Goal: Information Seeking & Learning: Learn about a topic

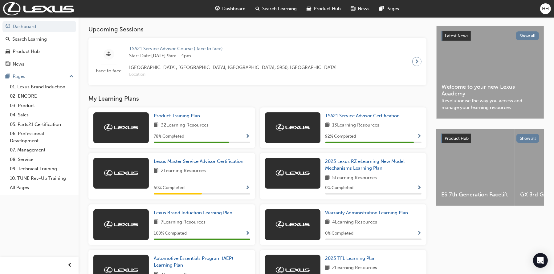
scroll to position [154, 0]
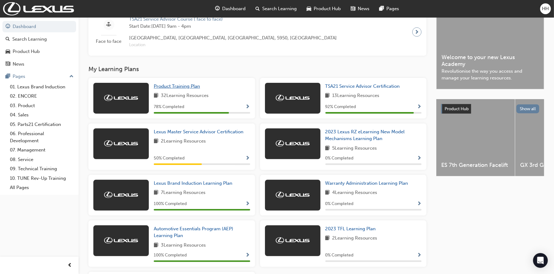
click at [159, 88] on span "Product Training Plan" at bounding box center [177, 86] width 46 height 6
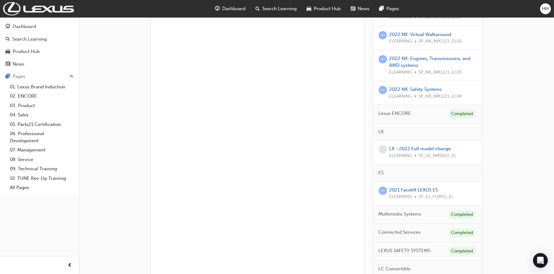
scroll to position [216, 0]
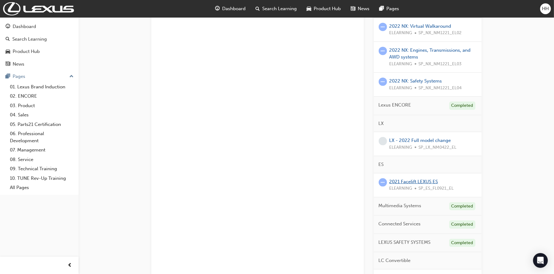
click at [402, 181] on link "2021 Facelift LEXUS ES" at bounding box center [413, 182] width 49 height 6
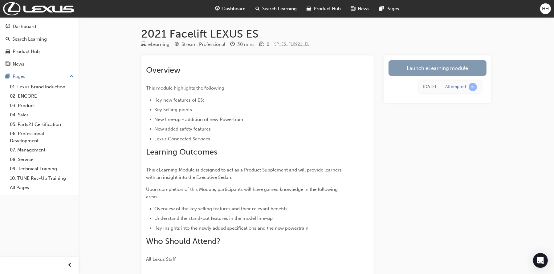
click at [430, 64] on link "Launch eLearning module" at bounding box center [437, 67] width 98 height 15
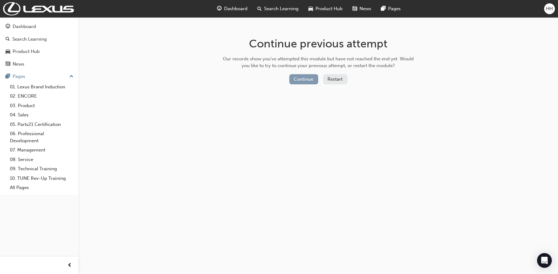
click at [300, 76] on button "Continue" at bounding box center [303, 79] width 29 height 10
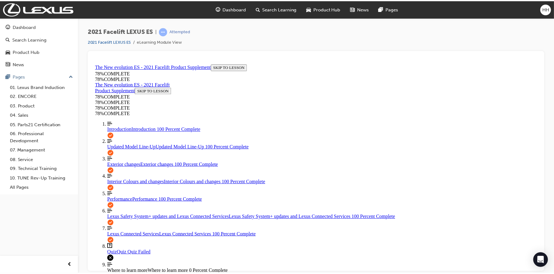
scroll to position [59, 0]
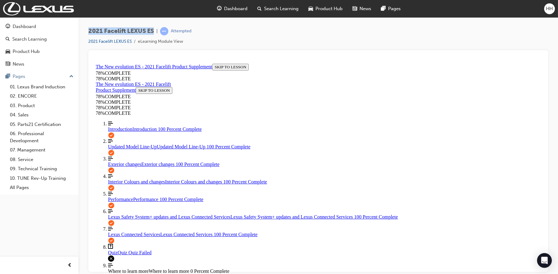
drag, startPoint x: 87, startPoint y: 29, endPoint x: 155, endPoint y: 32, distance: 68.1
click at [155, 32] on div "2021 Facelift LEXUS ES | Attempted 2021 Facelift LEXUS ES eLearning Module View" at bounding box center [319, 137] width 480 height 241
click at [109, 30] on span "2021 Facelift LEXUS ES" at bounding box center [121, 31] width 66 height 7
drag, startPoint x: 104, startPoint y: 31, endPoint x: 83, endPoint y: 30, distance: 21.9
click at [83, 30] on div "2021 Facelift LEXUS ES | Attempted 2021 Facelift LEXUS ES eLearning Module View" at bounding box center [319, 137] width 480 height 241
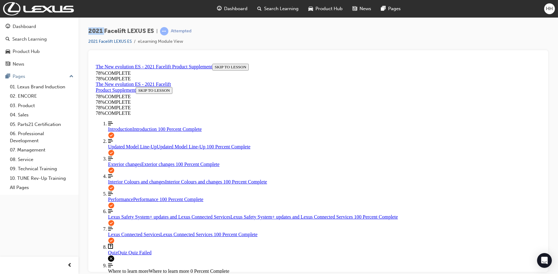
click at [223, 9] on div "Dashboard" at bounding box center [232, 8] width 40 height 13
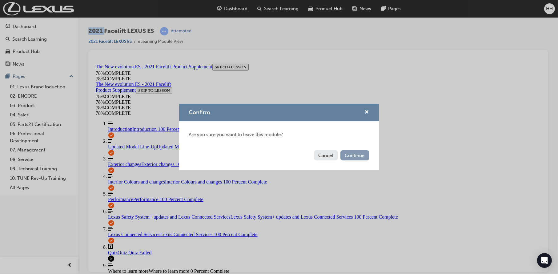
click at [351, 157] on button "Continue" at bounding box center [355, 155] width 29 height 10
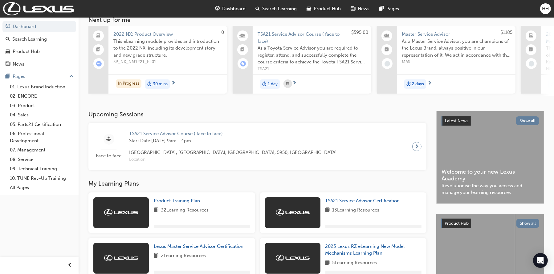
scroll to position [123, 0]
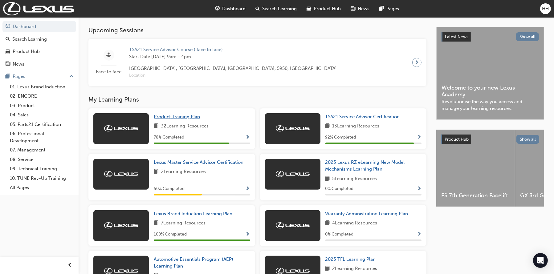
click at [173, 119] on span "Product Training Plan" at bounding box center [177, 117] width 46 height 6
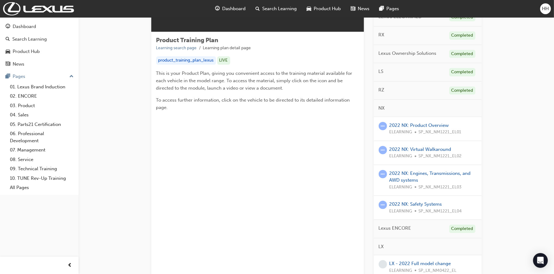
scroll to position [154, 0]
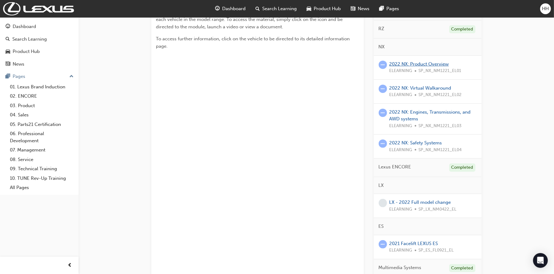
click at [402, 62] on link "2022 NX: Product Overview" at bounding box center [418, 64] width 59 height 6
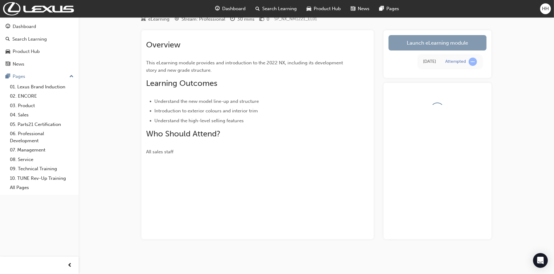
scroll to position [42, 0]
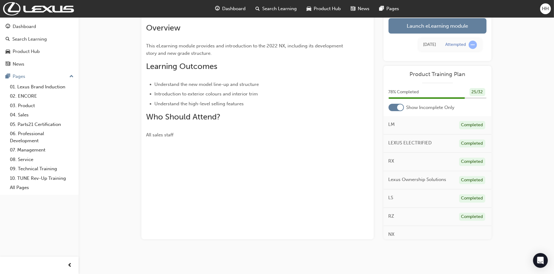
click at [423, 47] on div "[DATE]" at bounding box center [429, 44] width 13 height 7
click at [409, 27] on link "Launch eLearning module" at bounding box center [437, 25] width 98 height 15
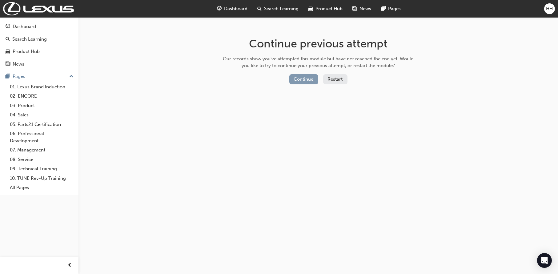
click at [310, 80] on button "Continue" at bounding box center [303, 79] width 29 height 10
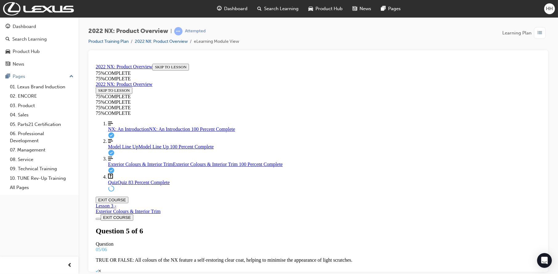
scroll to position [52, 0]
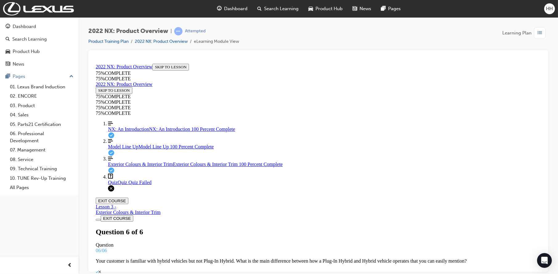
scroll to position [93, 0]
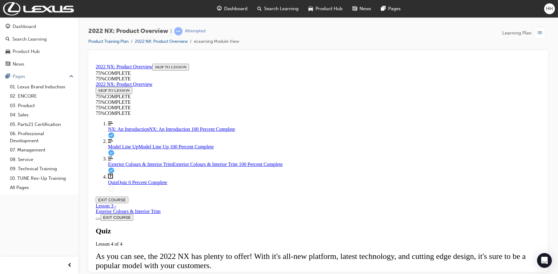
click at [277, 230] on div "Quiz Lesson 4 of 4 As you can see, the 2022 NX has plenty to offer! With it's a…" at bounding box center [317, 274] width 445 height 94
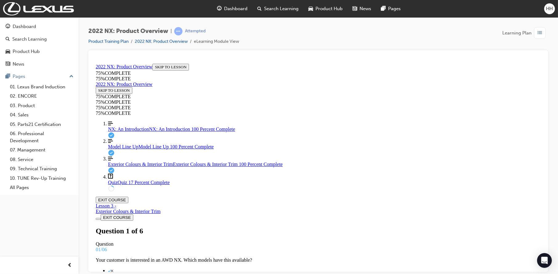
scroll to position [63, 0]
drag, startPoint x: 307, startPoint y: 147, endPoint x: 339, endPoint y: 176, distance: 43.2
drag, startPoint x: 311, startPoint y: 204, endPoint x: 329, endPoint y: 203, distance: 18.2
drag, startPoint x: 317, startPoint y: 139, endPoint x: 338, endPoint y: 142, distance: 21.0
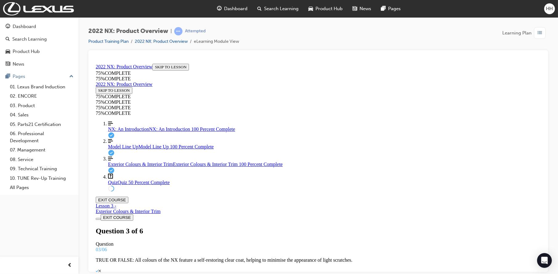
scroll to position [62, 0]
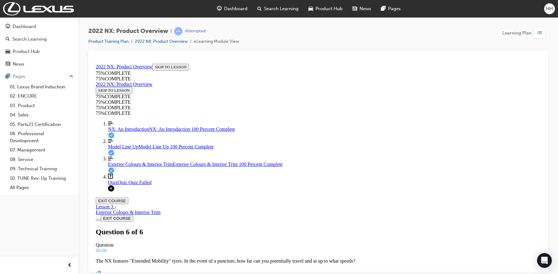
scroll to position [93, 0]
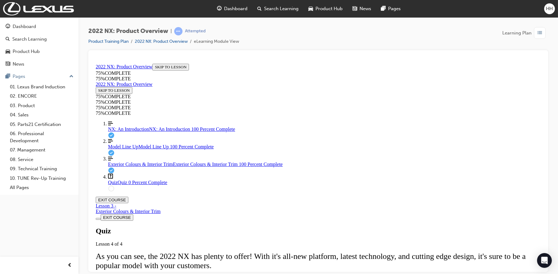
scroll to position [92, 0]
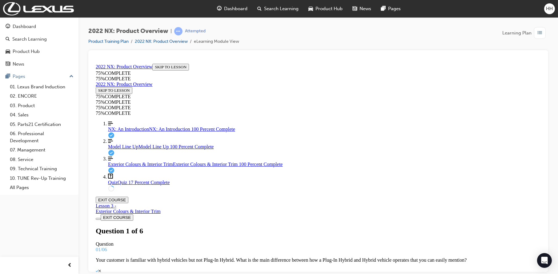
scroll to position [62, 0]
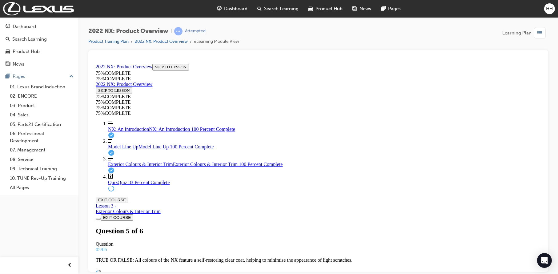
drag, startPoint x: 327, startPoint y: 151, endPoint x: 345, endPoint y: 184, distance: 37.9
drag, startPoint x: 330, startPoint y: 209, endPoint x: 350, endPoint y: 152, distance: 60.6
drag, startPoint x: 297, startPoint y: 215, endPoint x: 321, endPoint y: 213, distance: 23.8
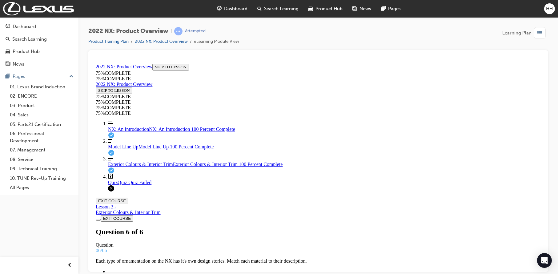
scroll to position [93, 0]
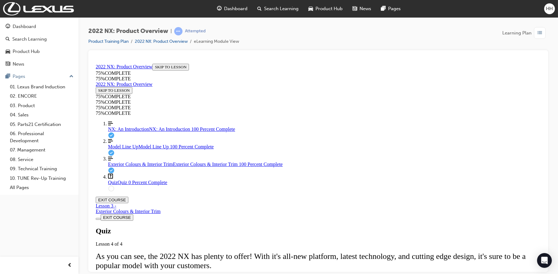
scroll to position [92, 0]
drag, startPoint x: 307, startPoint y: 137, endPoint x: 319, endPoint y: 137, distance: 12.3
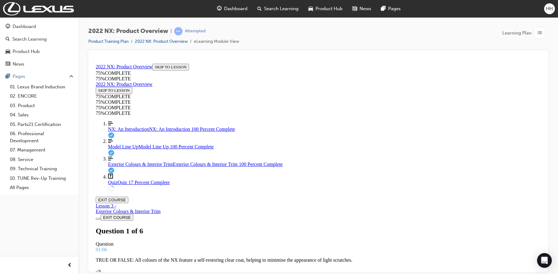
scroll to position [63, 0]
drag, startPoint x: 320, startPoint y: 153, endPoint x: 345, endPoint y: 152, distance: 25.0
drag, startPoint x: 329, startPoint y: 175, endPoint x: 346, endPoint y: 177, distance: 16.7
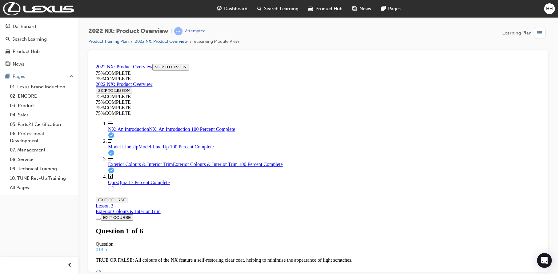
drag, startPoint x: 334, startPoint y: 152, endPoint x: 342, endPoint y: 206, distance: 54.8
drag, startPoint x: 311, startPoint y: 155, endPoint x: 389, endPoint y: 158, distance: 77.6
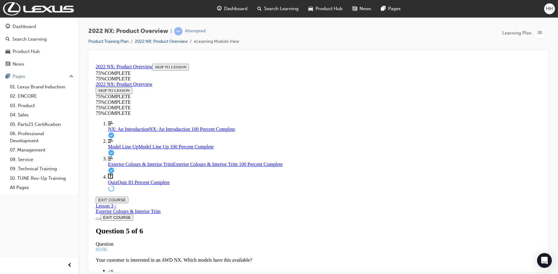
scroll to position [62, 0]
drag, startPoint x: 254, startPoint y: 111, endPoint x: 395, endPoint y: 126, distance: 141.9
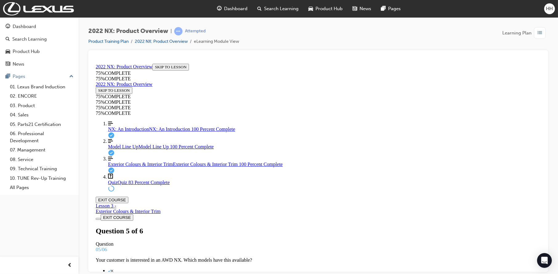
drag, startPoint x: 363, startPoint y: 174, endPoint x: 361, endPoint y: 182, distance: 7.8
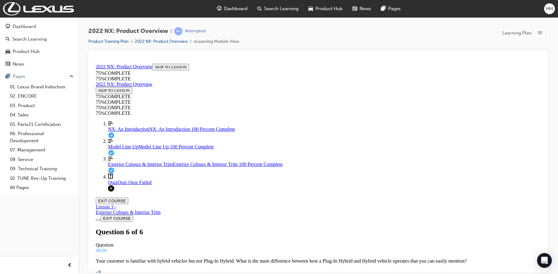
scroll to position [106, 0]
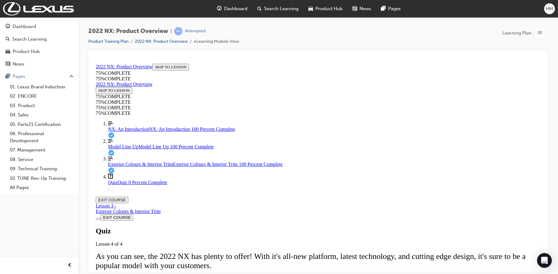
click at [275, 238] on div "Quiz Lesson 4 of 4 As you can see, the 2022 NX has plenty to offer! With it's a…" at bounding box center [317, 274] width 445 height 94
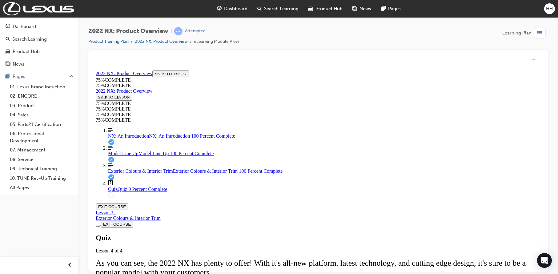
scroll to position [1, 0]
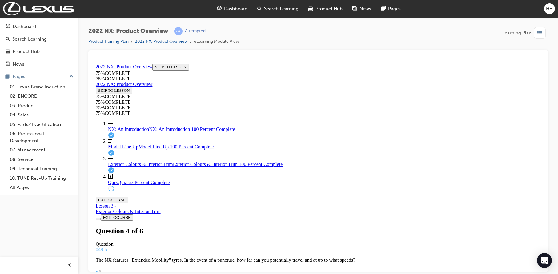
drag, startPoint x: 313, startPoint y: 151, endPoint x: 332, endPoint y: 152, distance: 18.5
drag, startPoint x: 316, startPoint y: 182, endPoint x: 347, endPoint y: 220, distance: 49.0
drag, startPoint x: 309, startPoint y: 176, endPoint x: 341, endPoint y: 175, distance: 32.0
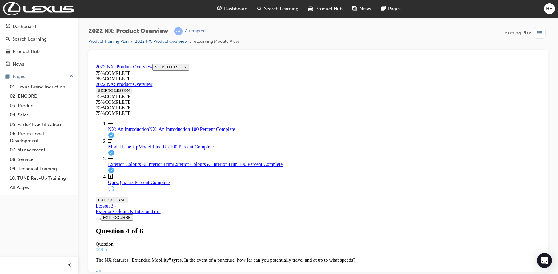
drag, startPoint x: 317, startPoint y: 118, endPoint x: 318, endPoint y: 122, distance: 4.0
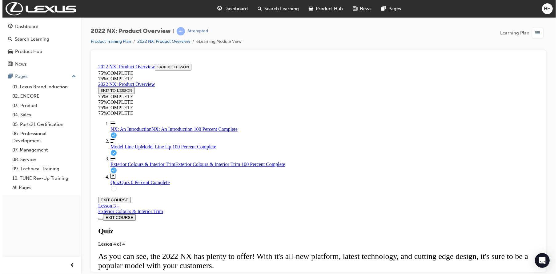
scroll to position [1, 0]
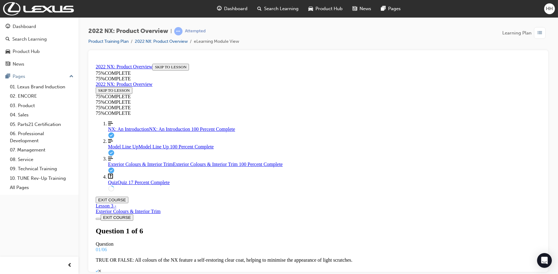
drag, startPoint x: 325, startPoint y: 215, endPoint x: 353, endPoint y: 220, distance: 27.9
drag, startPoint x: 329, startPoint y: 240, endPoint x: 360, endPoint y: 244, distance: 30.6
drag, startPoint x: 334, startPoint y: 213, endPoint x: 344, endPoint y: 266, distance: 53.3
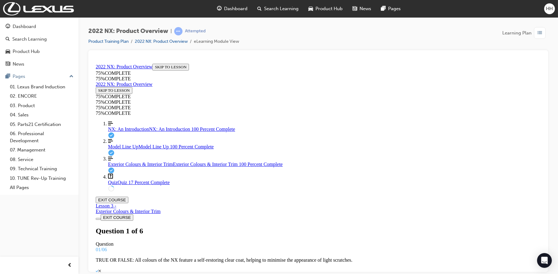
scroll to position [23, 0]
drag, startPoint x: 327, startPoint y: 196, endPoint x: 339, endPoint y: 224, distance: 29.5
drag, startPoint x: 332, startPoint y: 220, endPoint x: 337, endPoint y: 189, distance: 31.3
drag, startPoint x: 310, startPoint y: 224, endPoint x: 324, endPoint y: 224, distance: 14.2
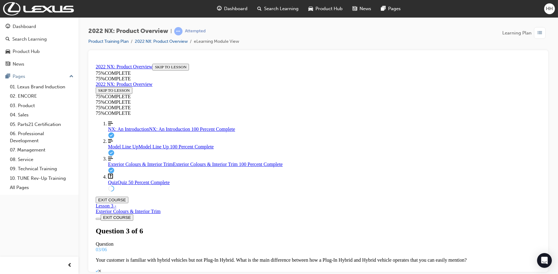
scroll to position [62, 0]
drag, startPoint x: 339, startPoint y: 150, endPoint x: 344, endPoint y: 163, distance: 13.7
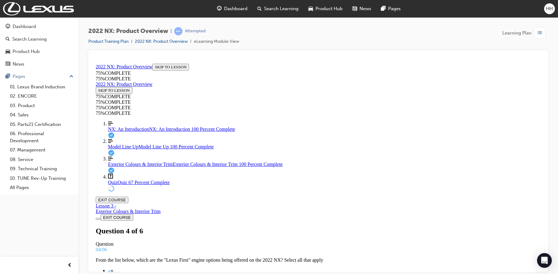
scroll to position [1, 0]
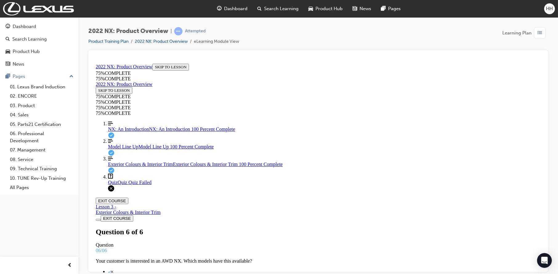
scroll to position [32, 0]
